Goal: Task Accomplishment & Management: Manage account settings

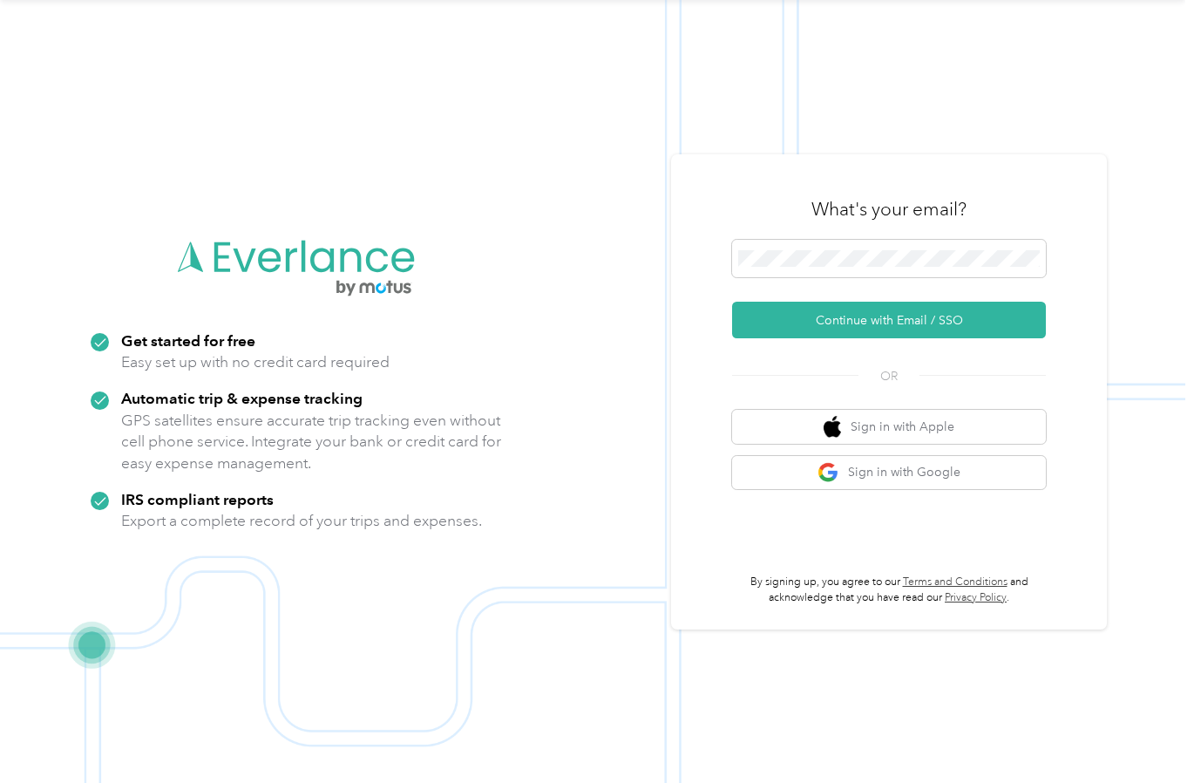
scroll to position [56, 0]
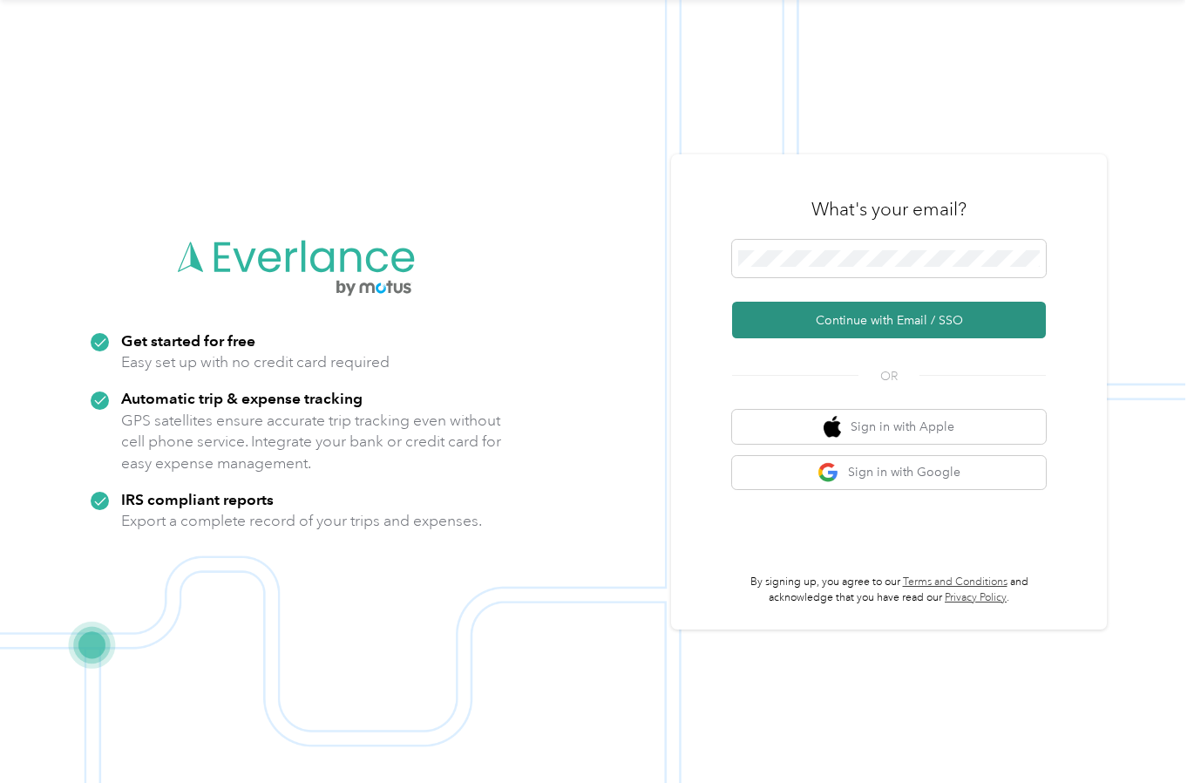
click at [884, 310] on button "Continue with Email / SSO" at bounding box center [889, 320] width 314 height 37
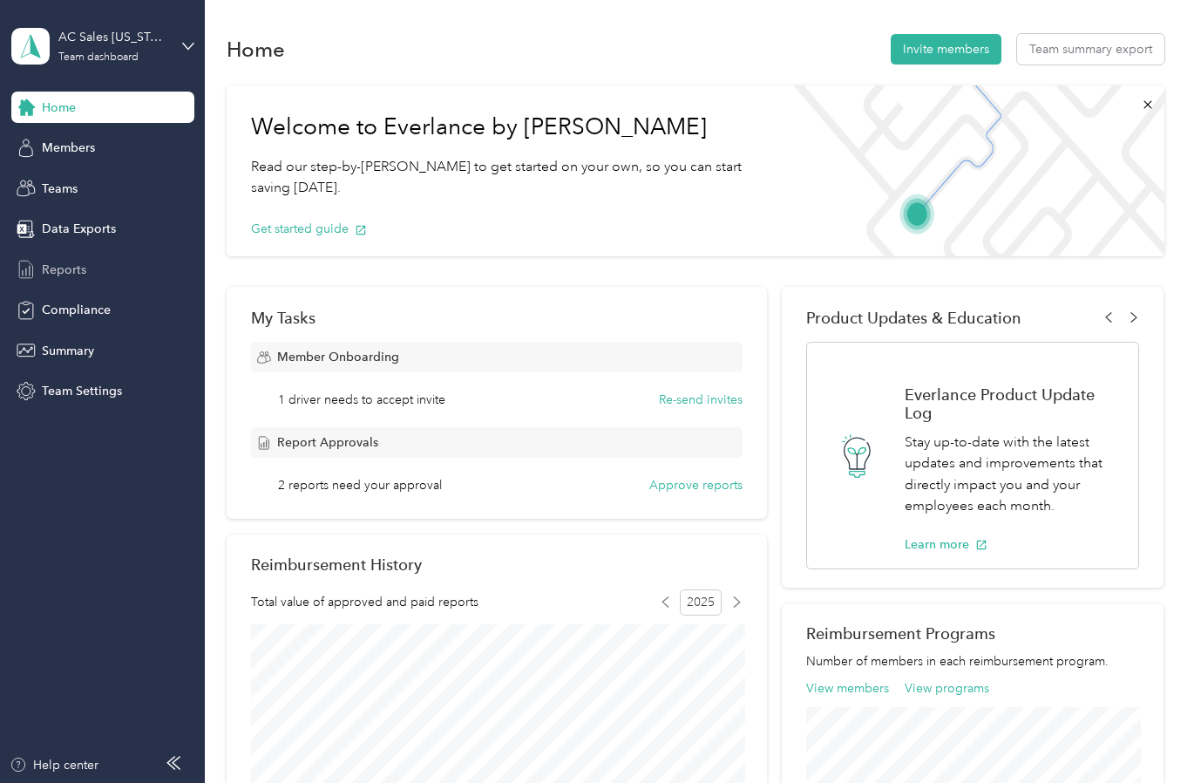
click at [76, 270] on span "Reports" at bounding box center [64, 270] width 44 height 18
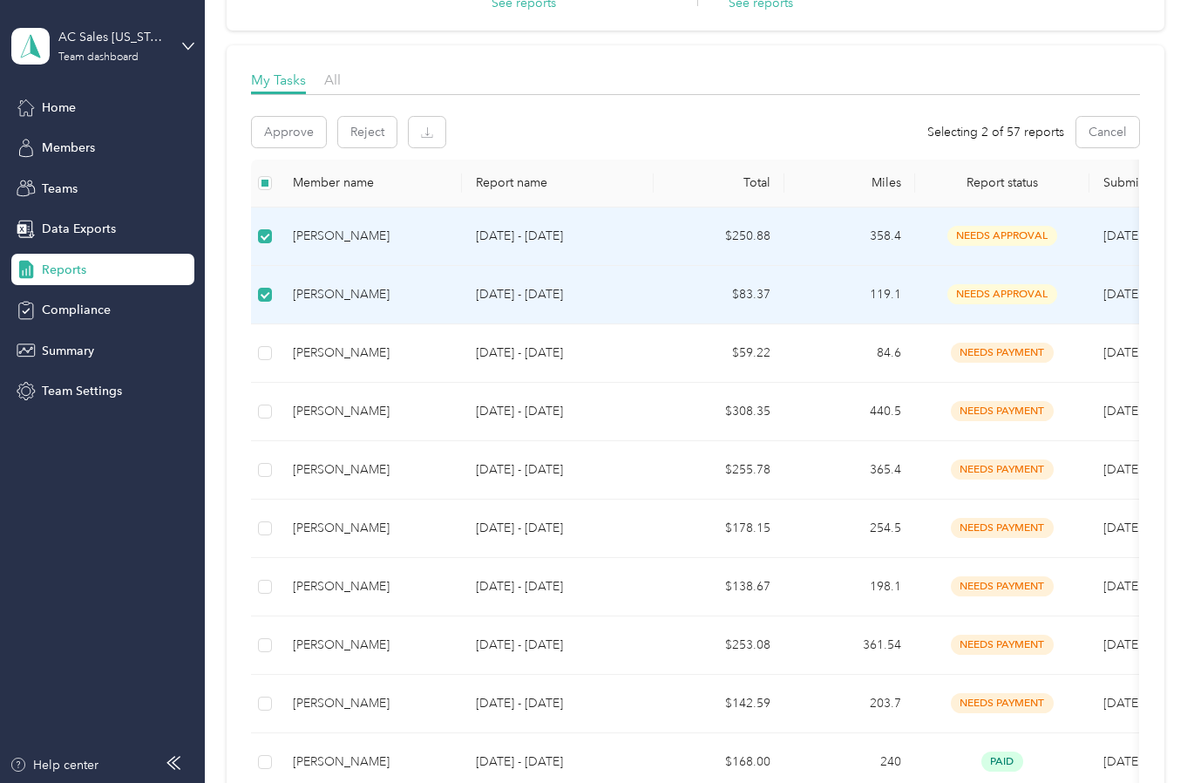
scroll to position [206, 0]
click at [260, 125] on button "Approve" at bounding box center [289, 134] width 74 height 30
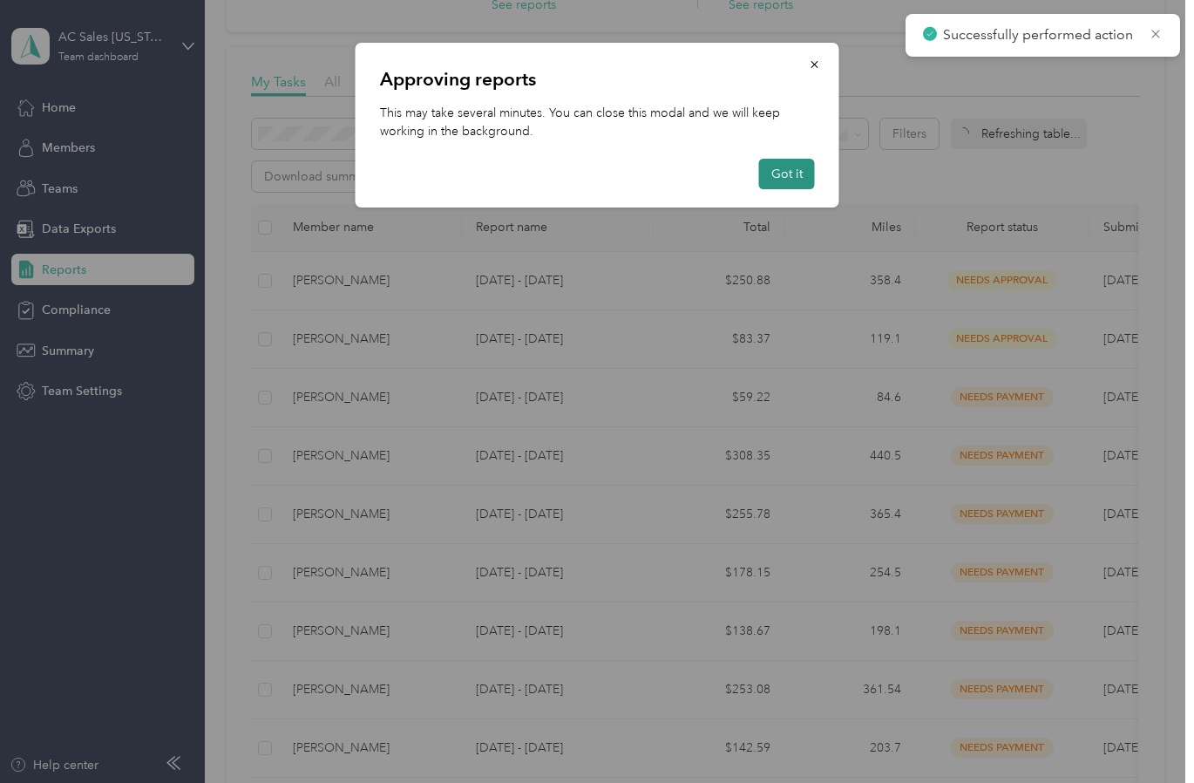
click at [796, 179] on button "Got it" at bounding box center [787, 174] width 56 height 30
